Goal: Task Accomplishment & Management: Manage account settings

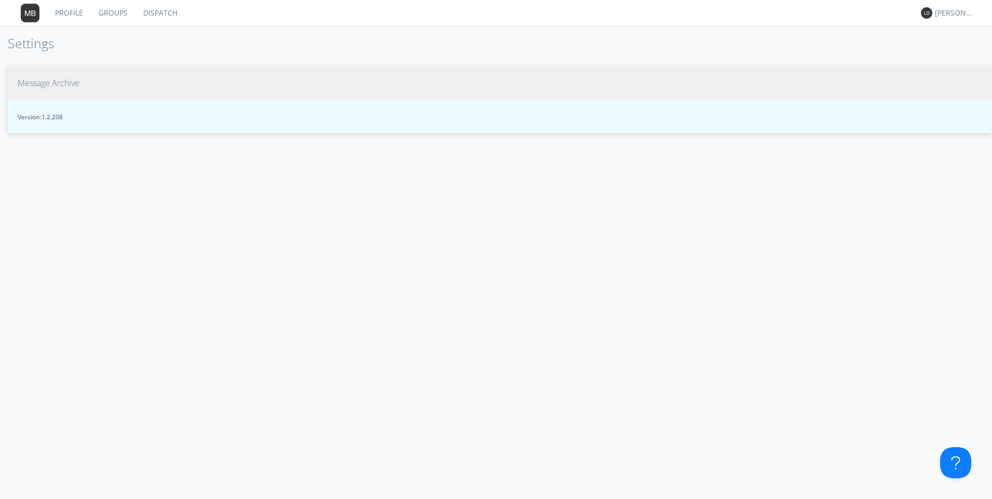
click at [32, 83] on span "Message Archive" at bounding box center [49, 83] width 62 height 12
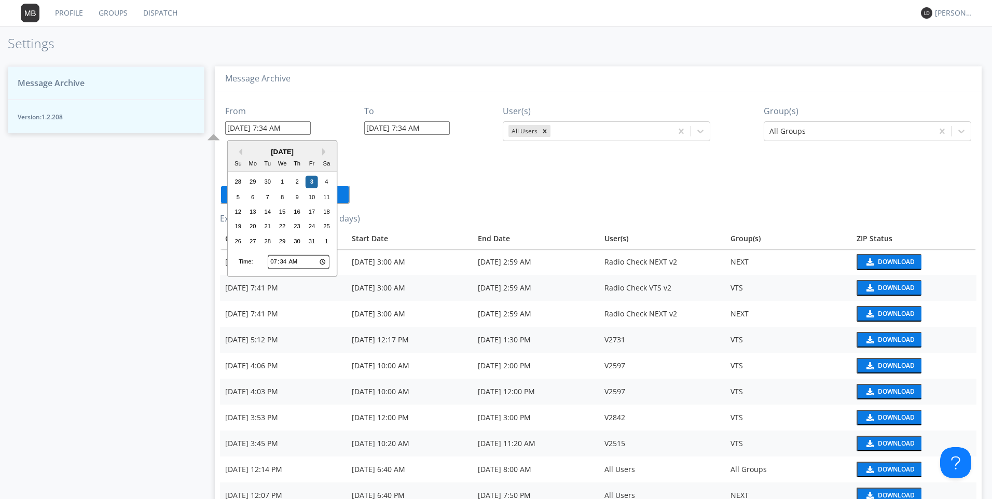
click at [303, 127] on input "[DATE] 7:34 AM" at bounding box center [268, 127] width 86 height 13
click at [240, 242] on div "26" at bounding box center [238, 241] width 12 height 12
type input "[DATE] 7:34 AM"
type input "[DATE] 7:35 AM"
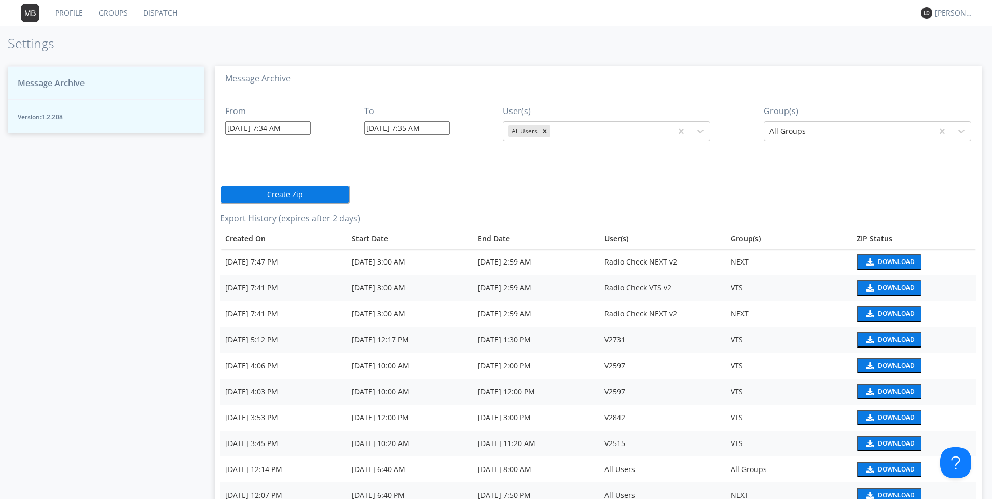
click at [271, 129] on input "[DATE] 7:34 AM" at bounding box center [268, 127] width 86 height 13
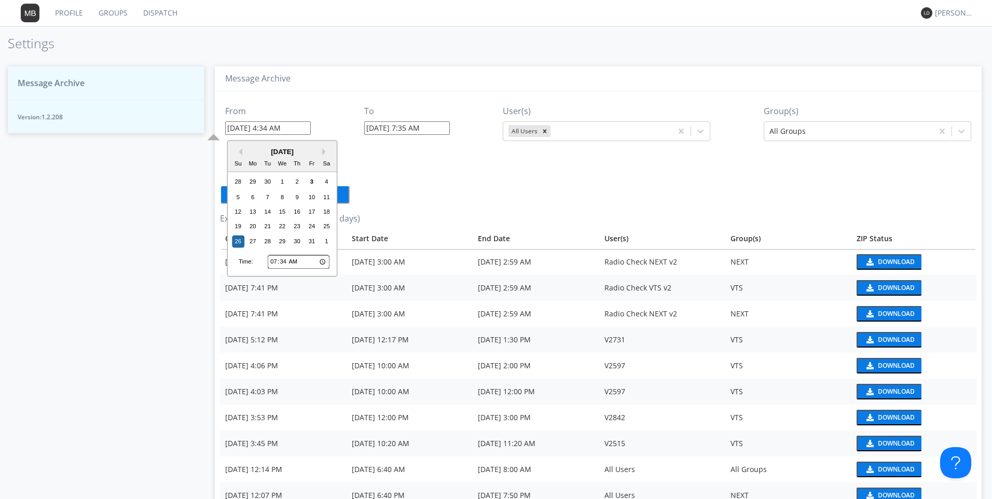
click at [281, 126] on input "[DATE] 4:34 AM" at bounding box center [268, 127] width 86 height 13
type input "[DATE] 4:55 AM"
click at [275, 261] on input "07:34" at bounding box center [299, 261] width 62 height 13
type input "04:34"
type input "[DATE] 4:34 AM"
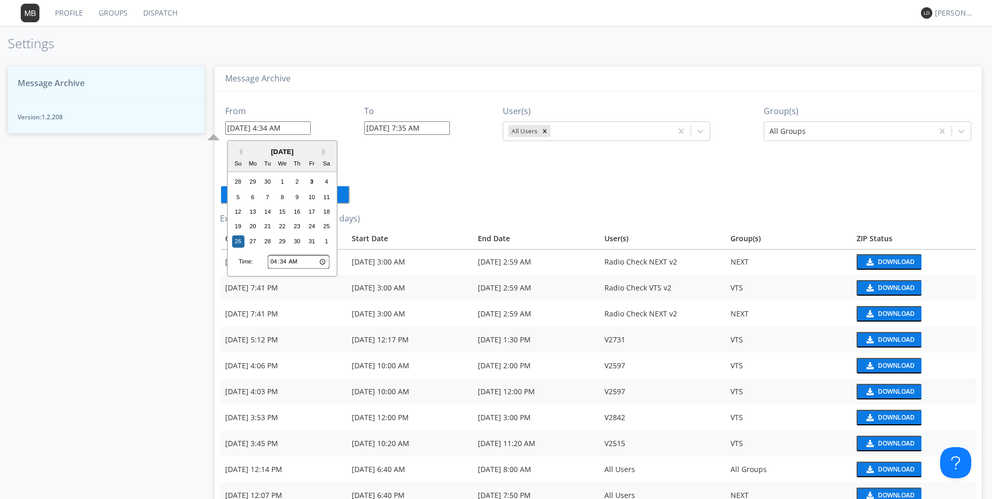
click at [283, 257] on input "04:34" at bounding box center [299, 261] width 62 height 13
type input "04:05"
type input "[DATE] 4:05 AM"
type input "04:55"
click at [239, 155] on button "Previous Month" at bounding box center [238, 151] width 7 height 7
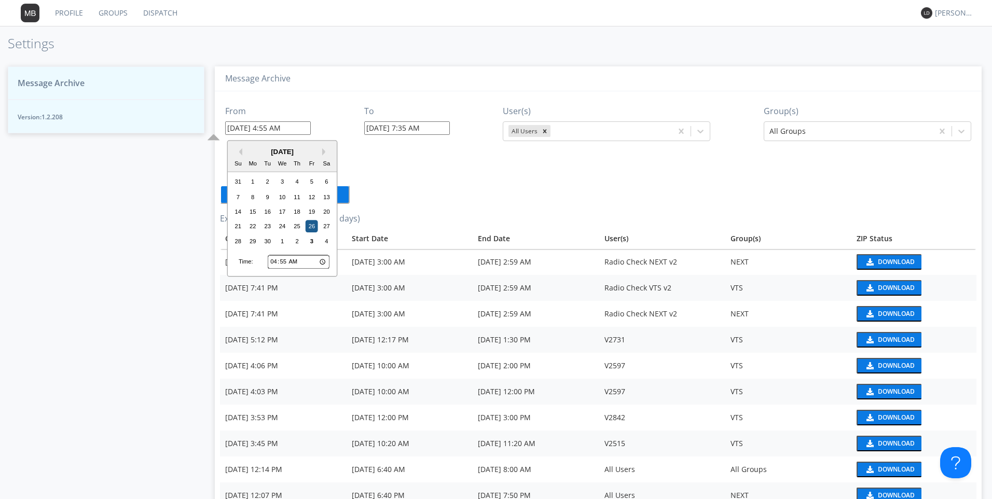
click at [311, 227] on div "26" at bounding box center [312, 227] width 12 height 12
type input "[DATE] 4:55 AM"
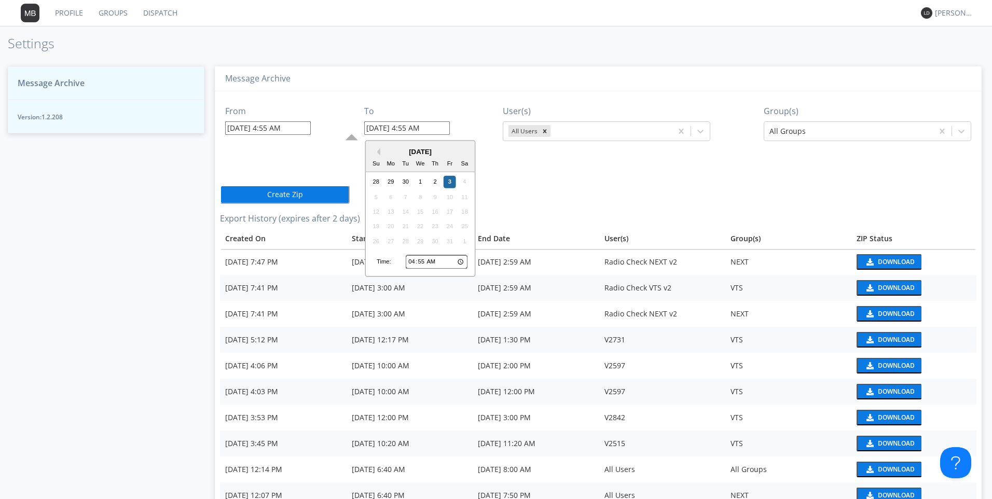
click at [370, 128] on input "[DATE] 4:55 AM" at bounding box center [407, 127] width 86 height 13
click at [379, 152] on button "Previous Month" at bounding box center [376, 151] width 7 height 7
click at [452, 225] on div "26" at bounding box center [450, 227] width 12 height 12
click at [408, 130] on input "[DATE] 4:55 AM" at bounding box center [407, 127] width 86 height 13
type input "[DATE] 4:55 AM"
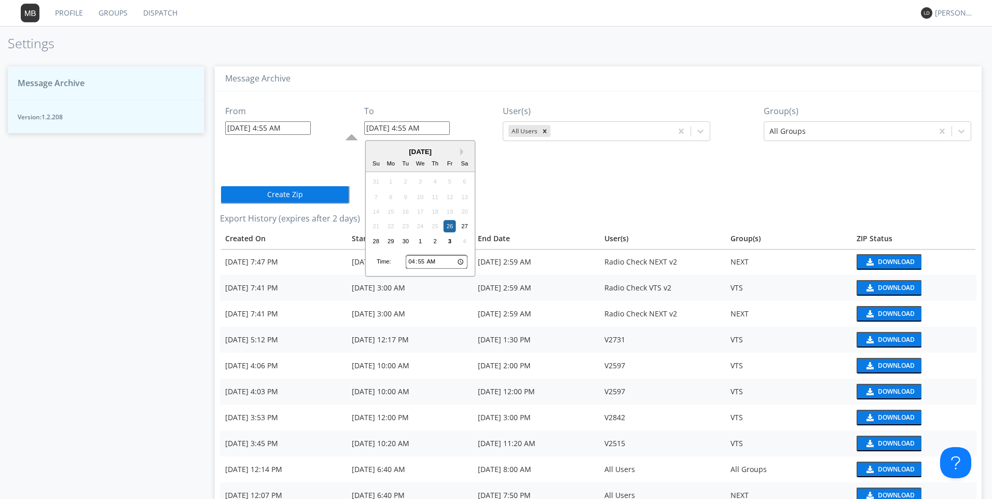
click at [411, 265] on input "04:55" at bounding box center [437, 261] width 62 height 13
type input "05:55"
type input "[DATE] 5:55 AM"
drag, startPoint x: 572, startPoint y: 116, endPoint x: 569, endPoint y: 128, distance: 12.5
click at [569, 128] on div "User(s) All Users" at bounding box center [607, 119] width 208 height 45
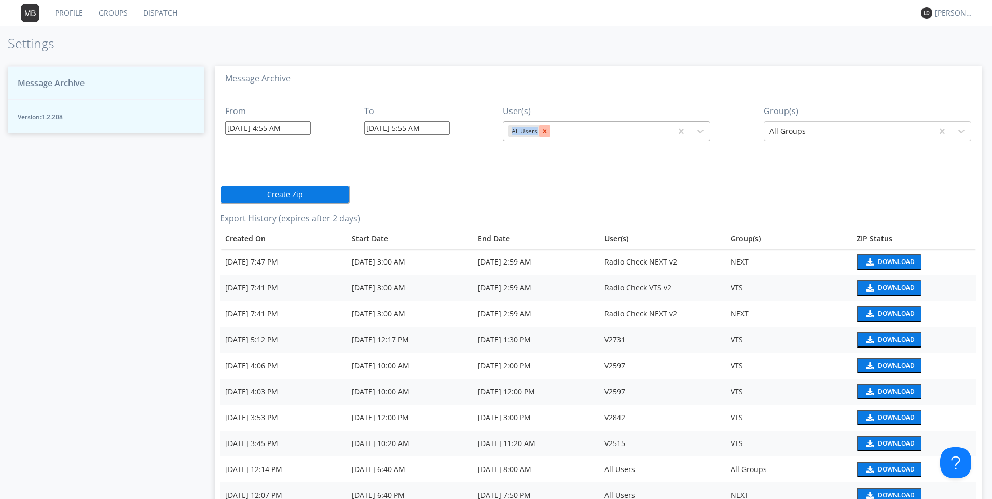
drag, startPoint x: 569, startPoint y: 128, endPoint x: 543, endPoint y: 131, distance: 25.6
click at [543, 131] on icon "Remove All Users" at bounding box center [544, 131] width 7 height 7
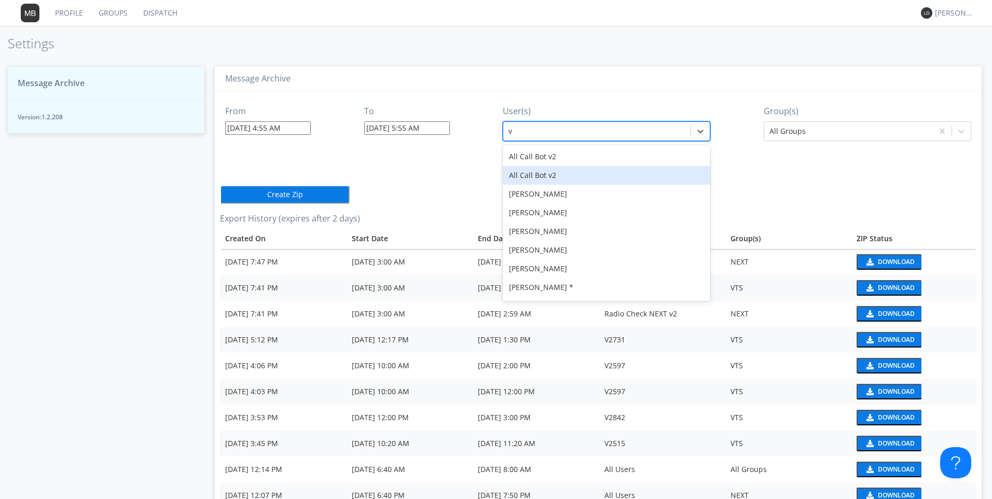
type input "v"
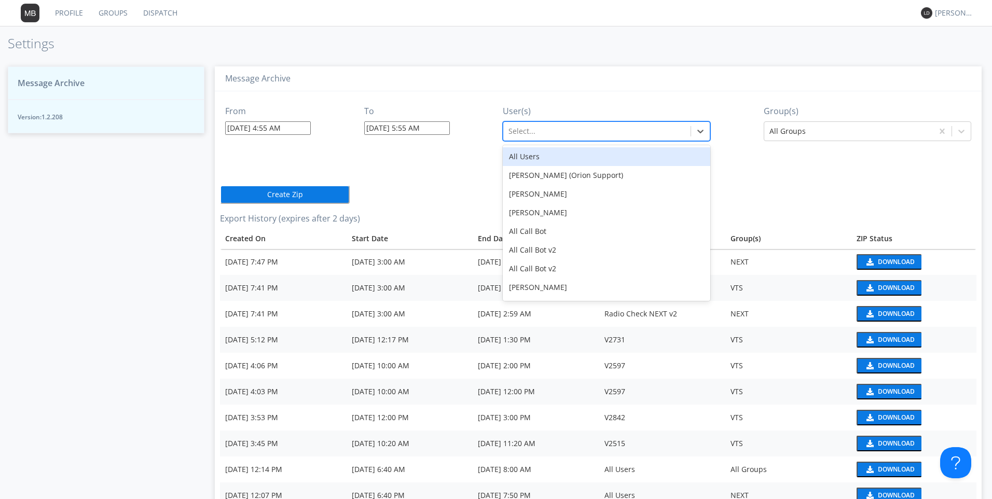
click at [527, 132] on div at bounding box center [597, 131] width 177 height 12
type input "v2996"
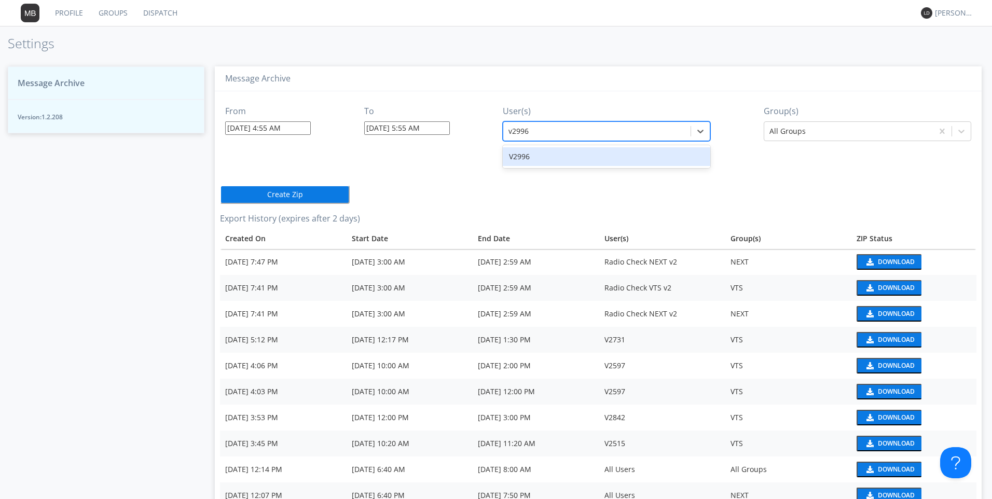
click at [509, 153] on div "V2996" at bounding box center [607, 156] width 208 height 19
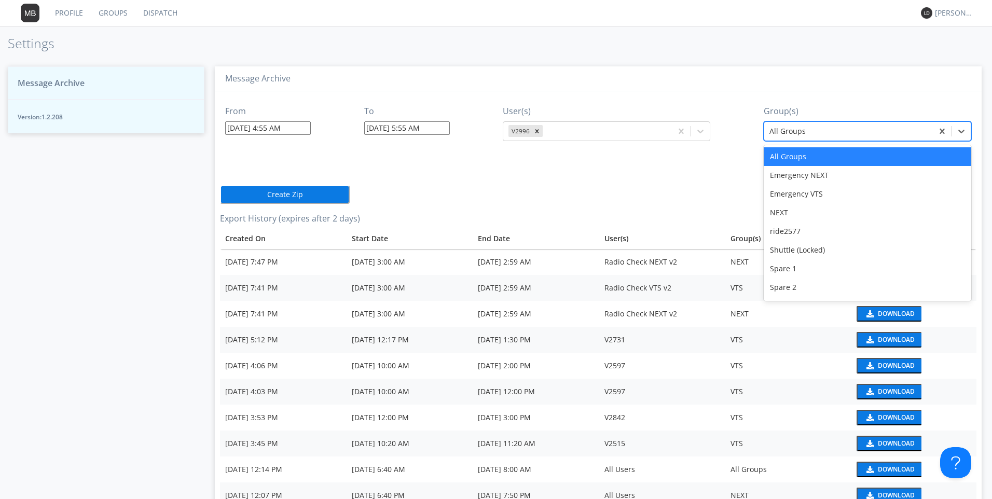
click at [803, 134] on div at bounding box center [849, 131] width 158 height 12
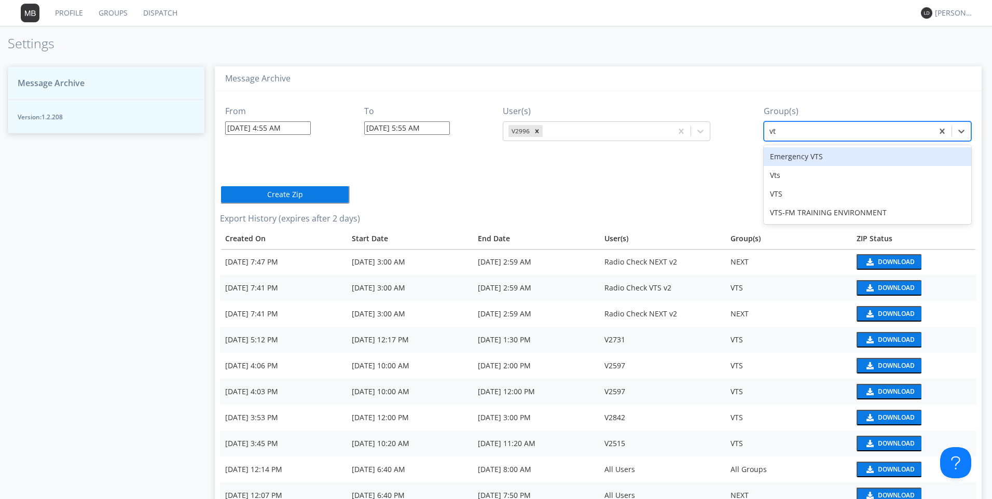
type input "vts"
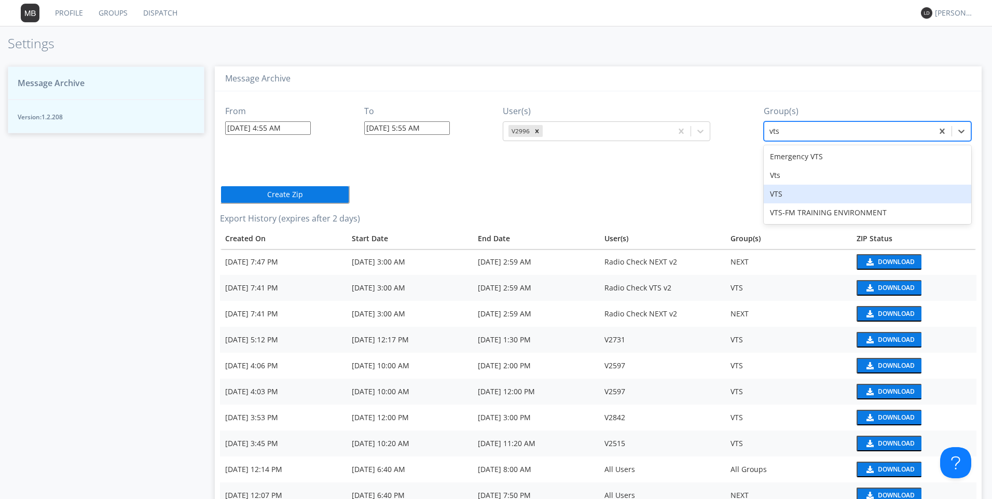
click at [773, 196] on div "VTS" at bounding box center [868, 194] width 208 height 19
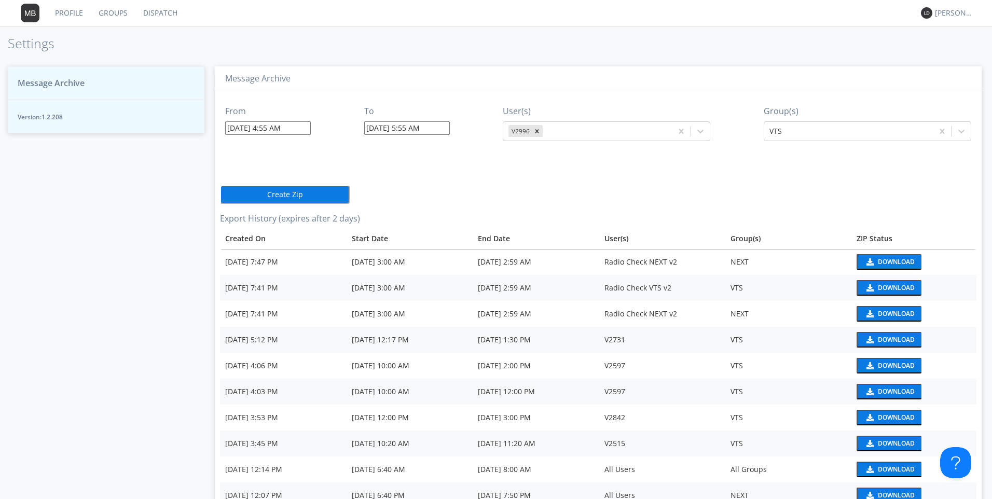
click at [288, 198] on button "Create Zip" at bounding box center [285, 194] width 130 height 19
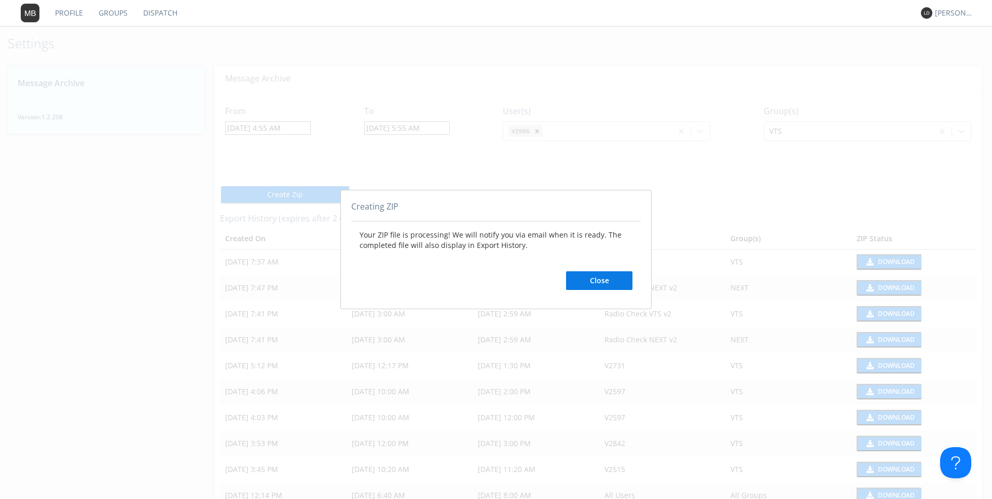
click at [582, 280] on button "Close" at bounding box center [599, 280] width 66 height 19
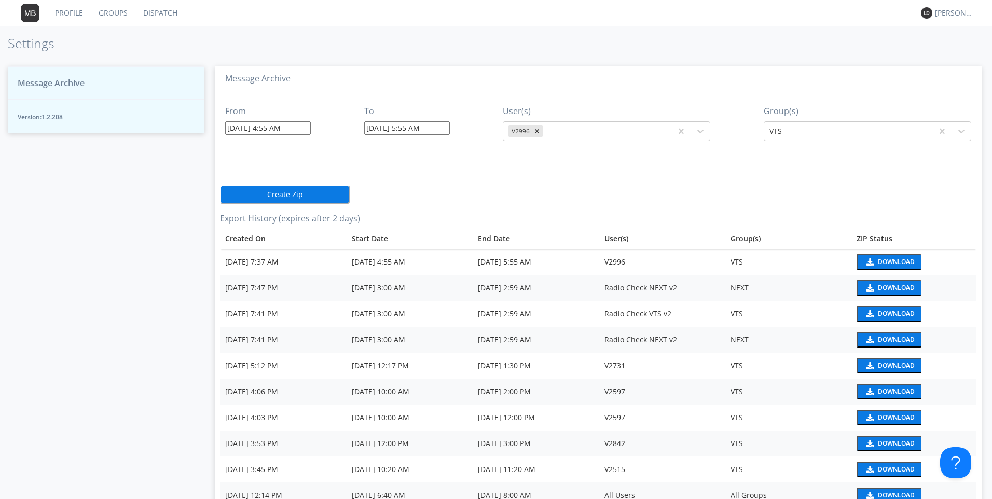
click at [877, 256] on button "Download" at bounding box center [889, 262] width 65 height 16
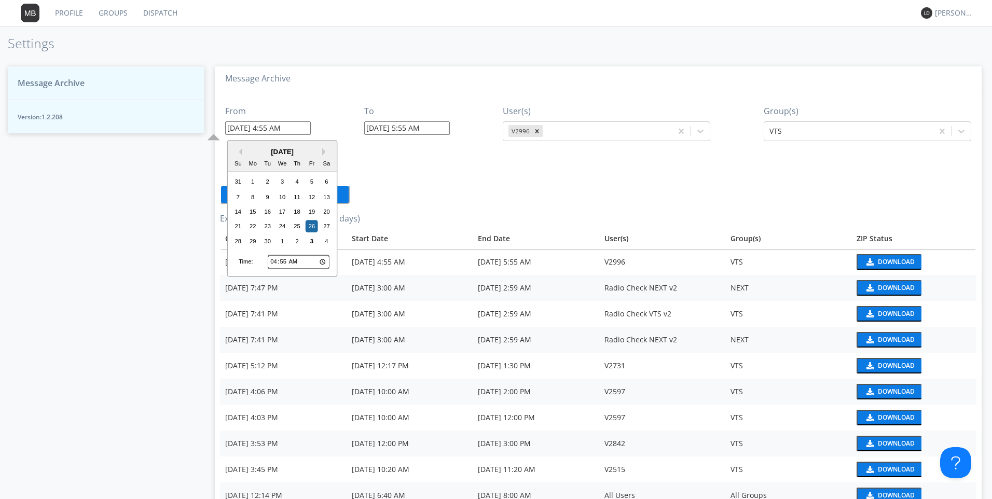
click at [280, 127] on input "[DATE] 4:55 AM" at bounding box center [268, 127] width 86 height 13
click at [275, 262] on input "04:55" at bounding box center [299, 261] width 62 height 13
type input "05:55"
type input "[DATE] 5:55 AM"
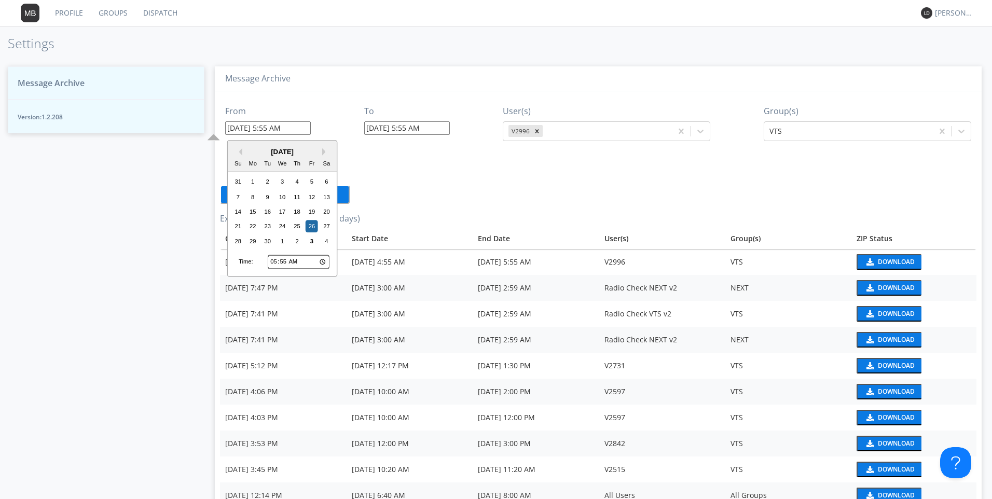
type input "05:05"
type input "[DATE] 5:05 AM"
type input "05:55"
type input "[DATE] 5:55 AM"
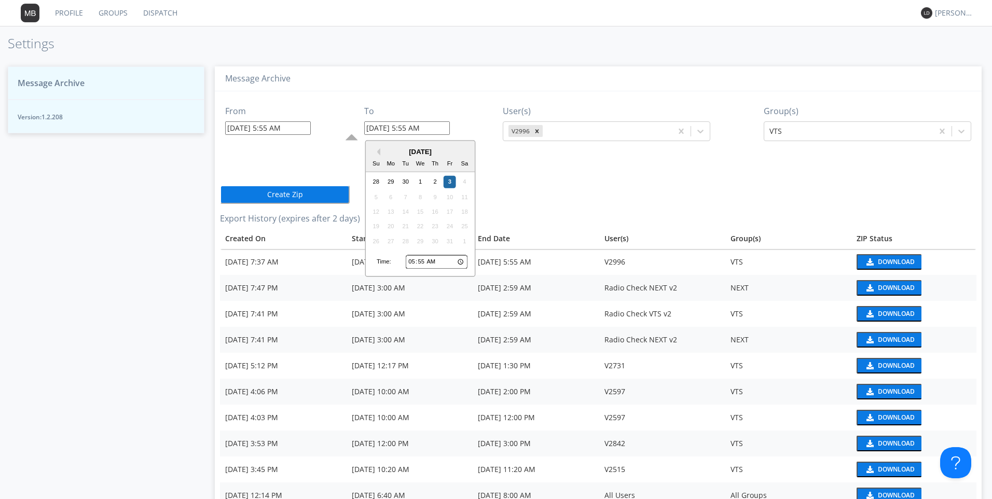
click at [420, 127] on input "[DATE] 5:55 AM" at bounding box center [407, 127] width 86 height 13
drag, startPoint x: 421, startPoint y: 126, endPoint x: 407, endPoint y: 129, distance: 14.8
click at [407, 129] on input "[DATE] 5:55 AM" at bounding box center [407, 127] width 86 height 13
type input "[DATE] 5AM"
click at [413, 261] on input "05:55" at bounding box center [437, 261] width 62 height 13
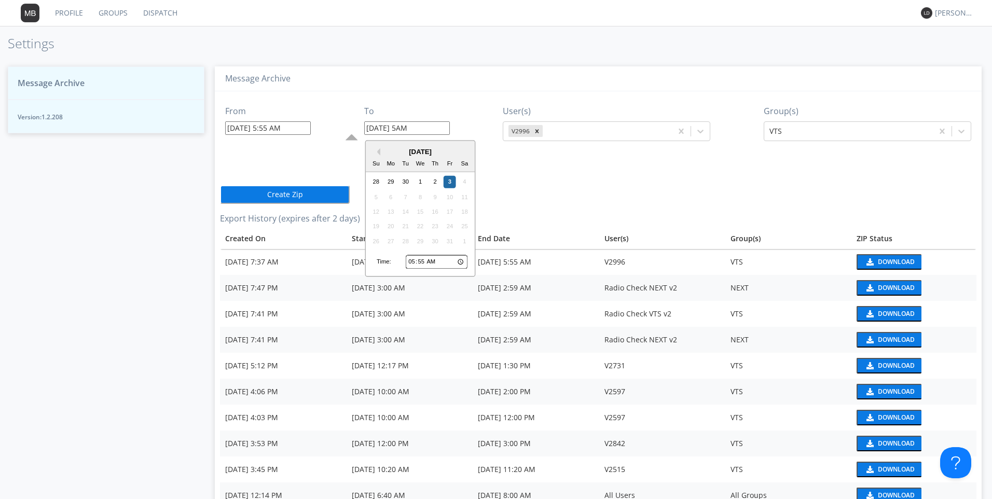
type input "07:55"
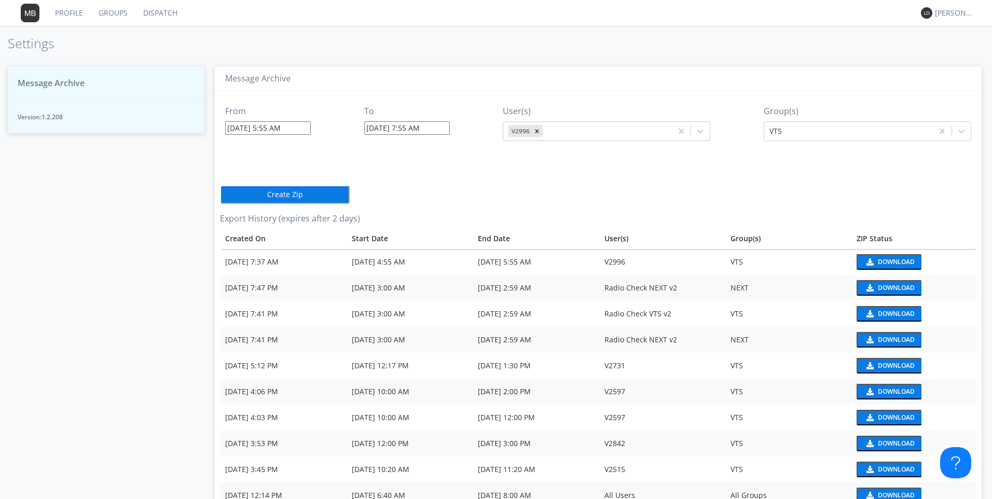
click at [655, 187] on div "From [DATE] 5:55 AM To [DATE] 7:55 AM User(s) V2996 Group(s) VTS Create Zip Exp…" at bounding box center [598, 390] width 757 height 599
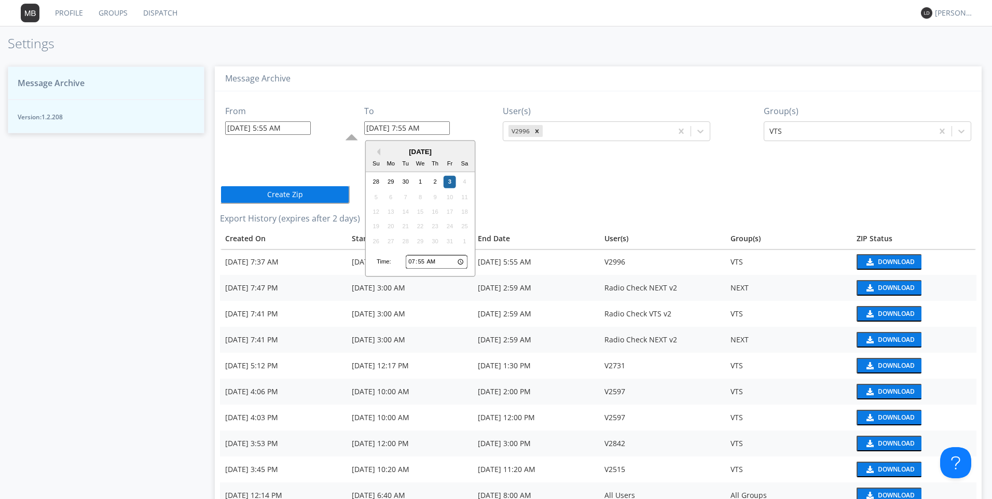
click at [392, 131] on input "[DATE] 7:55 AM" at bounding box center [407, 127] width 86 height 13
click at [379, 156] on div "[DATE]" at bounding box center [420, 152] width 109 height 10
click at [377, 152] on button "Previous Month" at bounding box center [376, 151] width 7 height 7
click at [447, 228] on div "26" at bounding box center [450, 227] width 12 height 12
type input "[DATE] 7:55 AM"
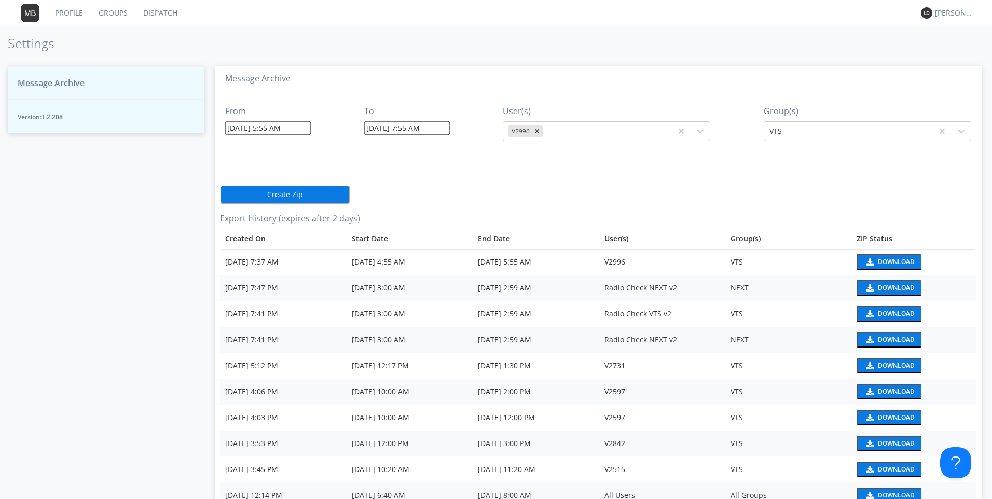
click at [882, 265] on div "Download" at bounding box center [896, 262] width 37 height 6
click at [267, 197] on button "Create Zip" at bounding box center [285, 194] width 130 height 19
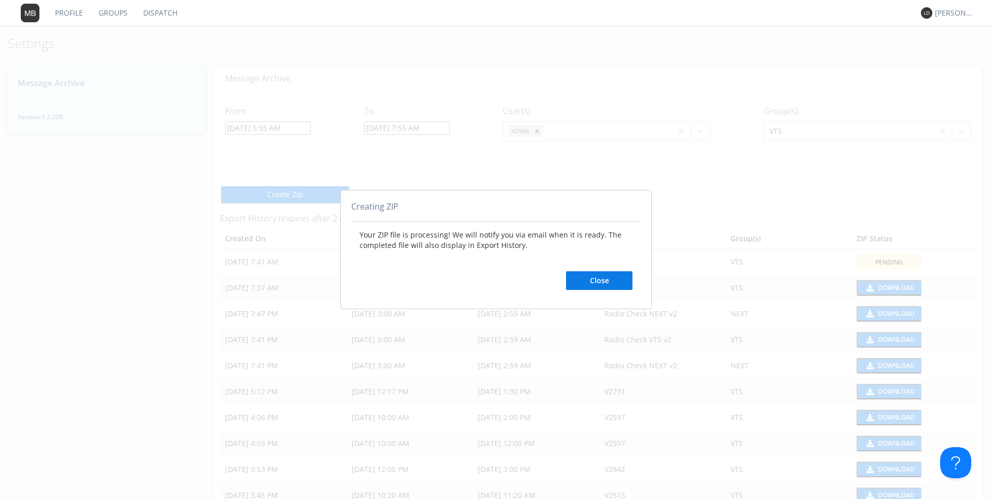
click at [585, 280] on button "Close" at bounding box center [599, 280] width 66 height 19
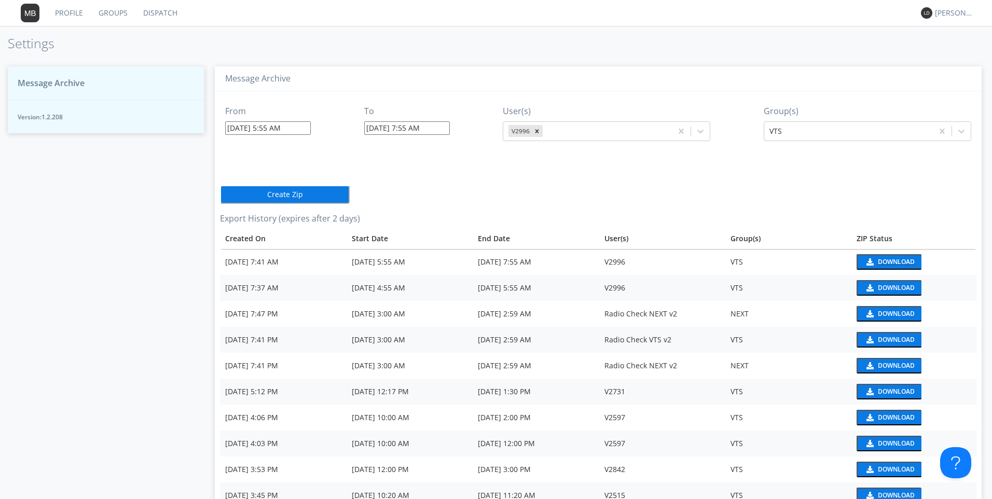
click at [885, 259] on div "Download" at bounding box center [896, 262] width 37 height 6
click at [667, 34] on div "Profile Groups Dispatch [PERSON_NAME]* Settings Message Archive Version: 1.2.20…" at bounding box center [496, 249] width 992 height 499
